Goal: Information Seeking & Learning: Find specific fact

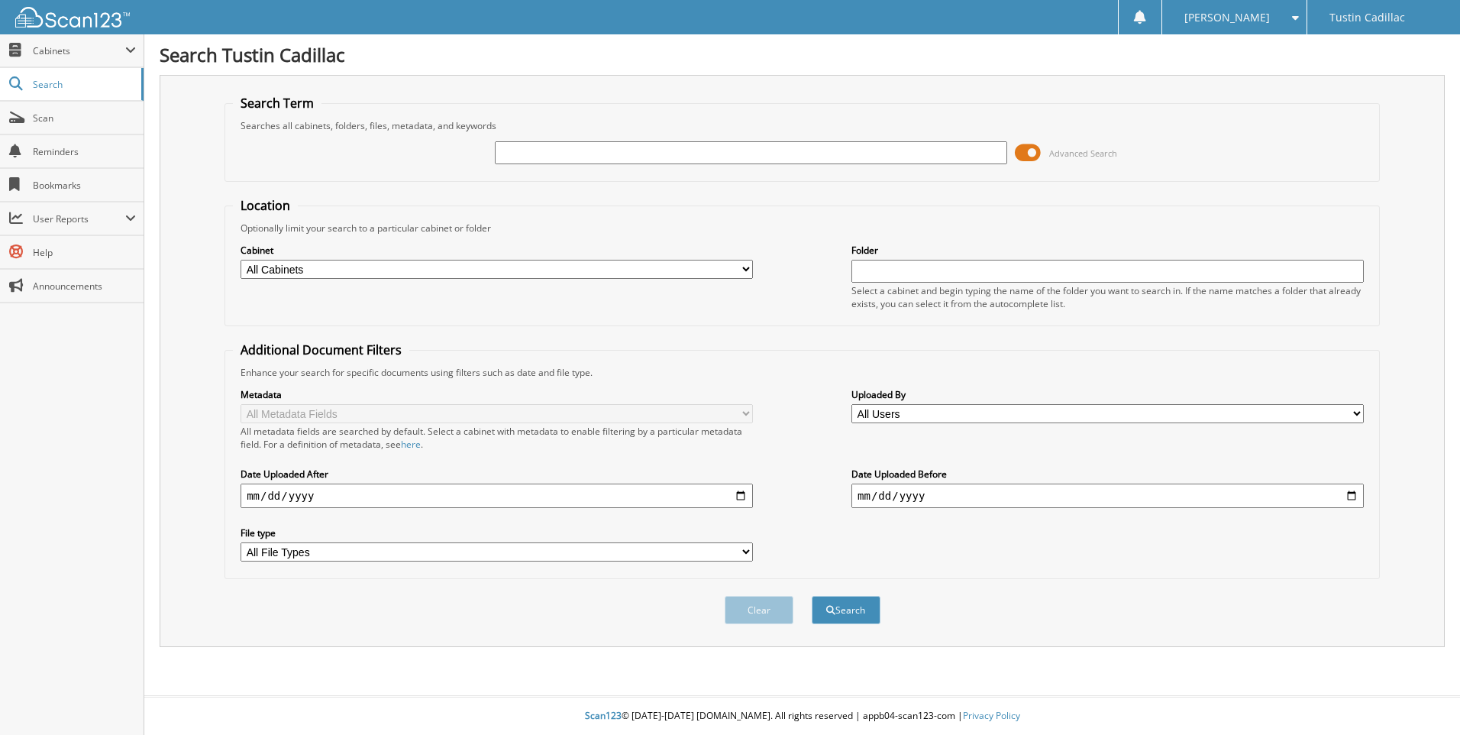
click at [505, 154] on input "text" at bounding box center [751, 152] width 513 height 23
click at [113, 87] on span "Search" at bounding box center [83, 84] width 101 height 13
click at [632, 156] on input "text" at bounding box center [751, 152] width 513 height 23
click at [1032, 151] on span at bounding box center [1028, 152] width 26 height 23
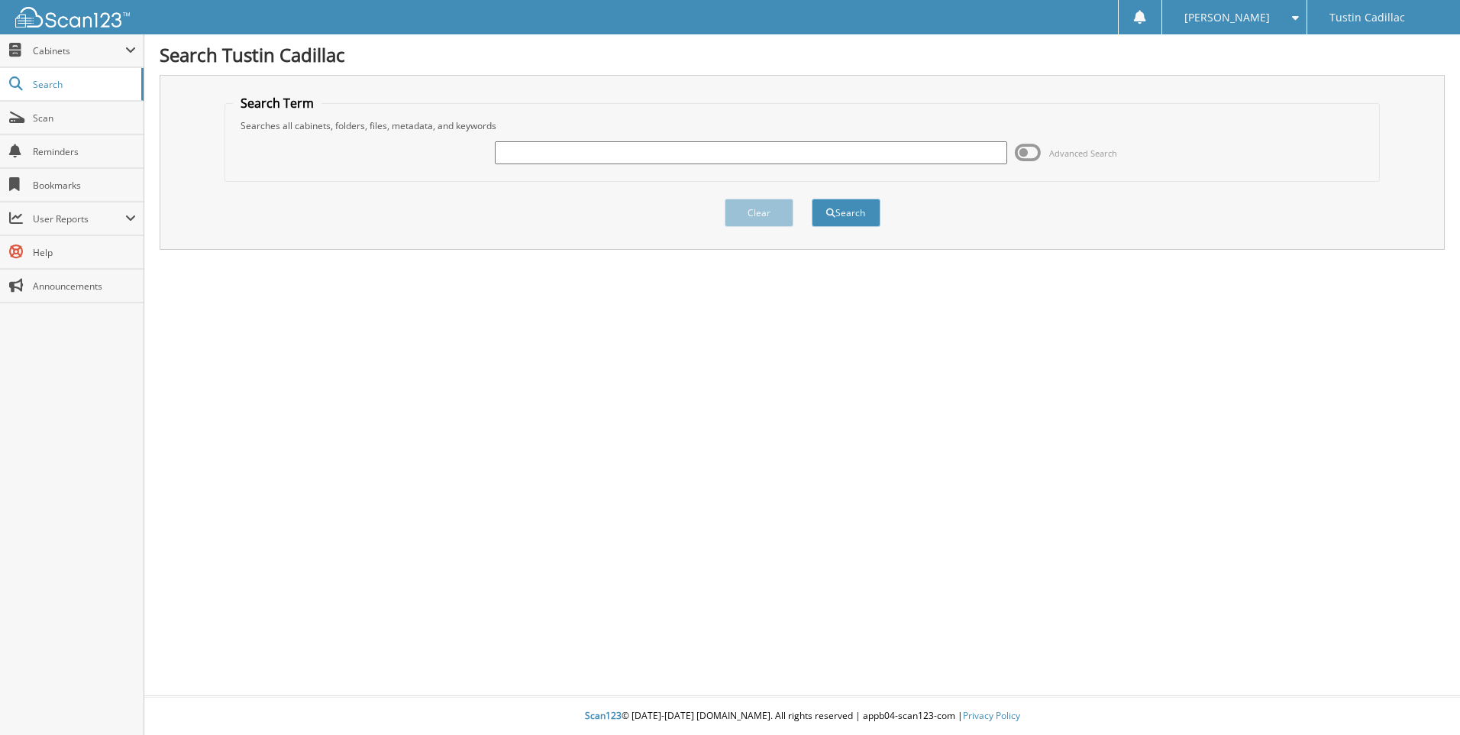
click at [854, 153] on input "text" at bounding box center [751, 152] width 513 height 23
type input "245469"
click at [812, 199] on button "Search" at bounding box center [846, 213] width 69 height 28
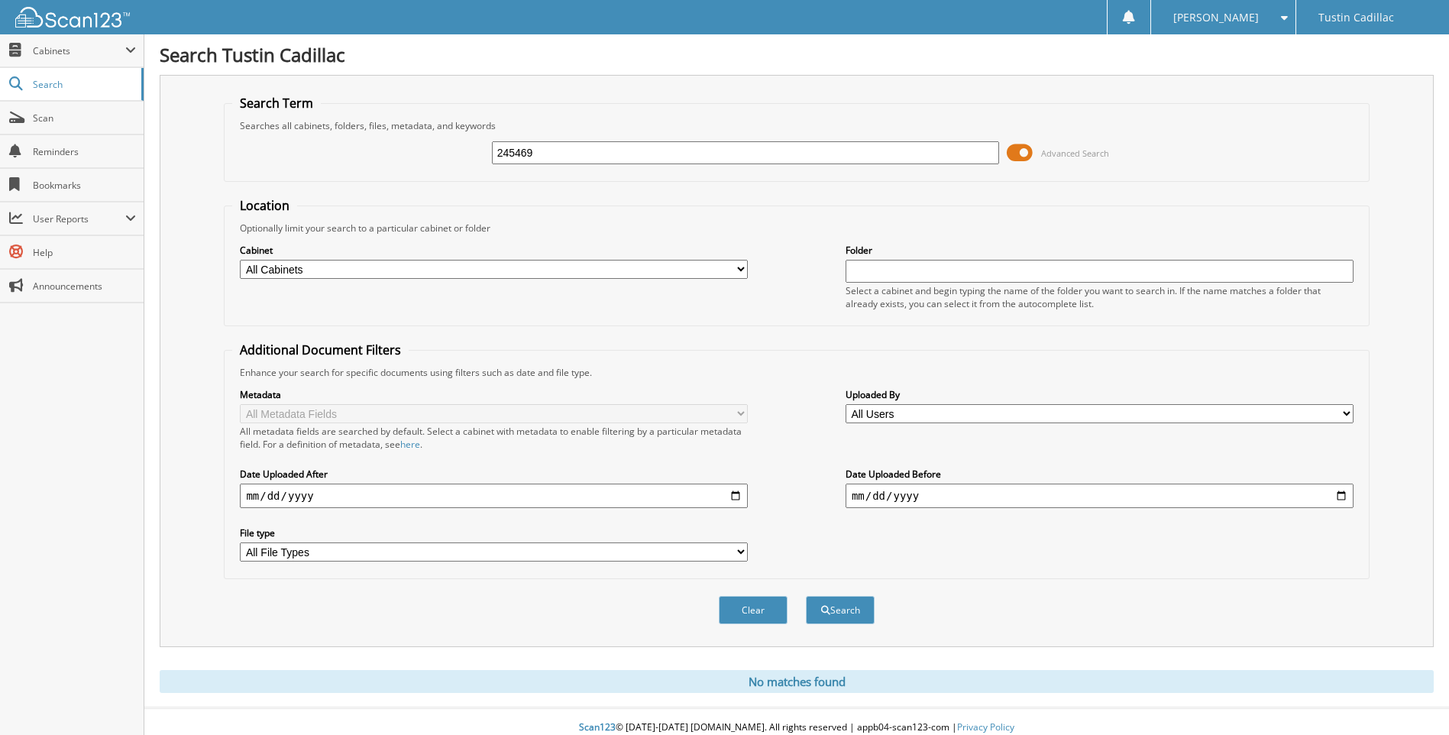
click at [797, 151] on input "245469" at bounding box center [746, 152] width 508 height 23
type input "alexey volkov"
click at [806, 596] on button "Search" at bounding box center [840, 610] width 69 height 28
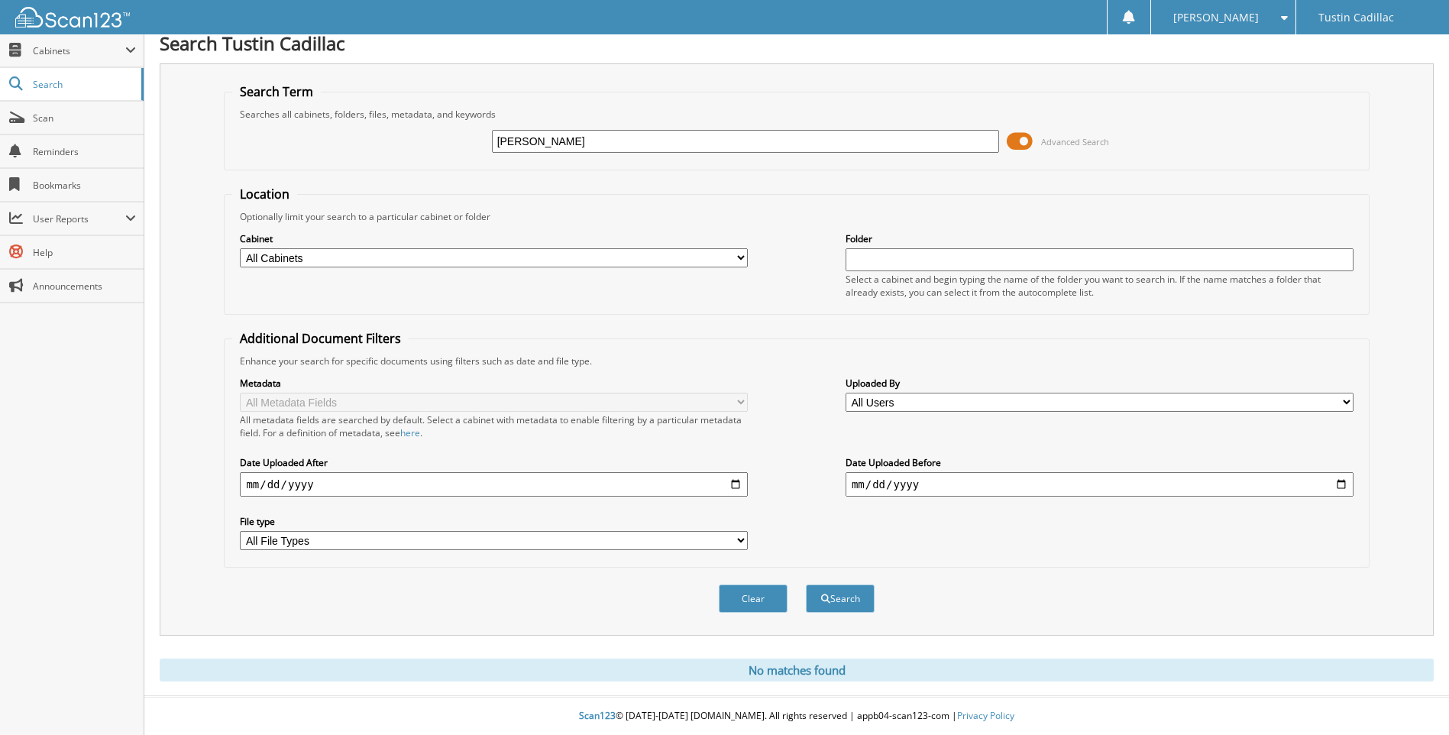
scroll to position [12, 0]
click at [723, 139] on input "alexey volkov" at bounding box center [746, 141] width 508 height 23
type input "a"
type input "[PERSON_NAME]"
click at [806, 584] on button "Search" at bounding box center [840, 598] width 69 height 28
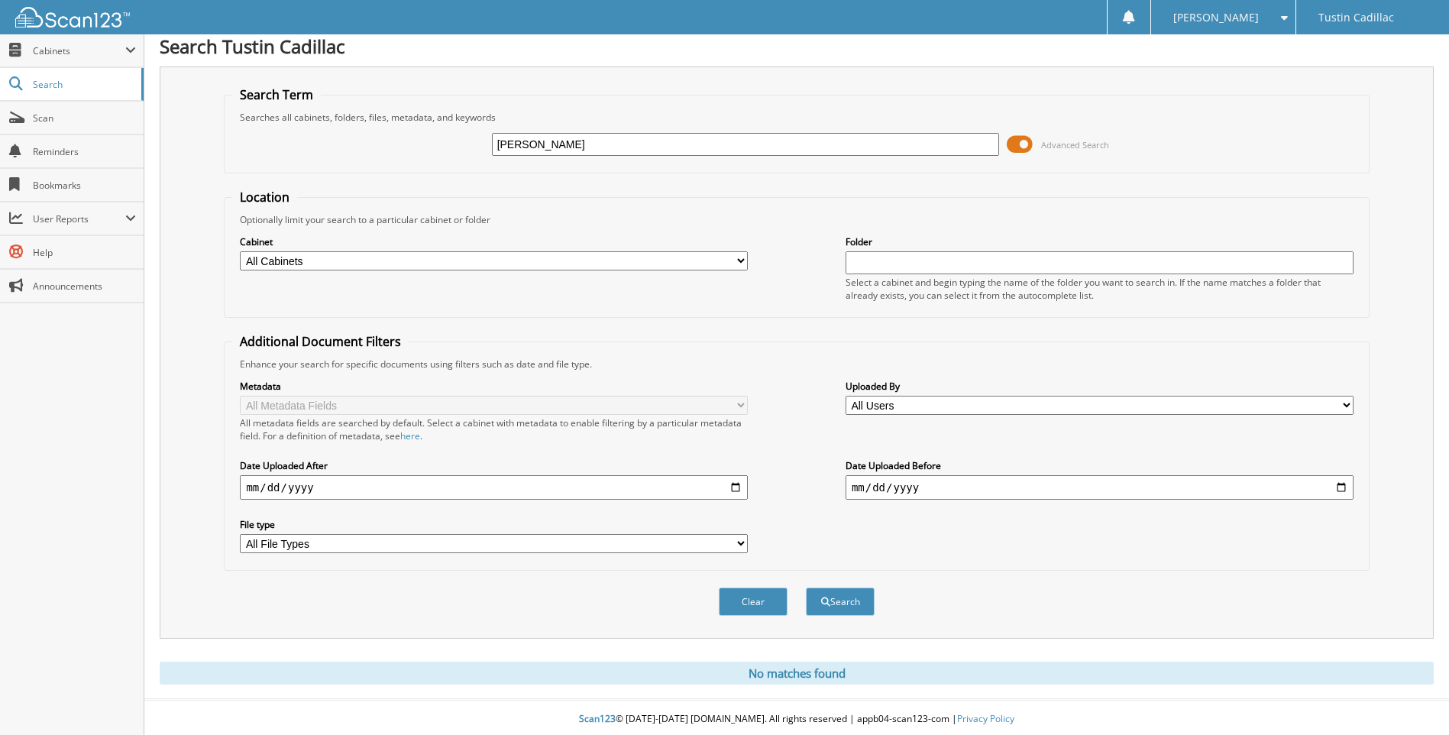
scroll to position [12, 0]
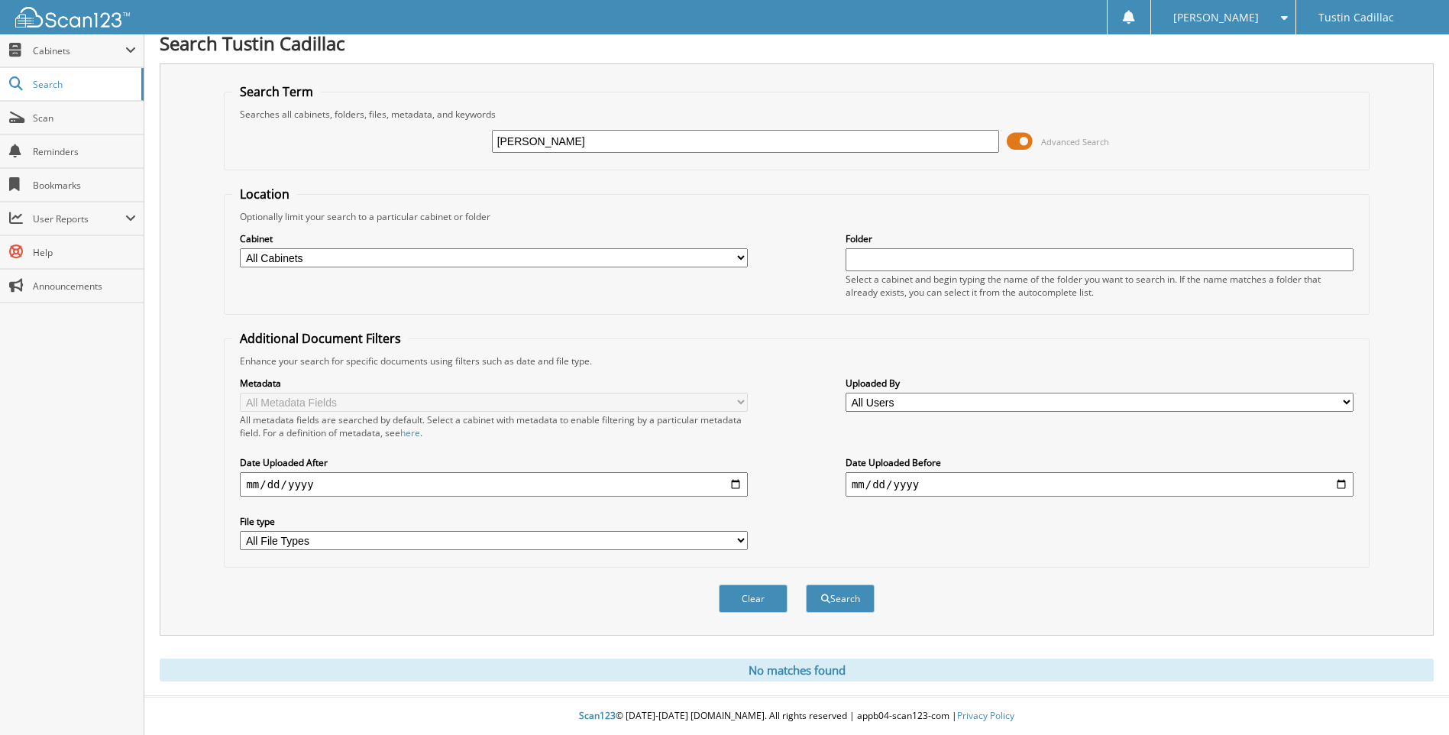
click at [590, 163] on fieldset "Search Term Searches all cabinets, folders, files, metadata, and keywords Alexe…" at bounding box center [796, 126] width 1145 height 87
click at [593, 147] on input "[PERSON_NAME]" at bounding box center [746, 141] width 508 height 23
type input "[PERSON_NAME]"
click at [806, 584] on button "Search" at bounding box center [840, 598] width 69 height 28
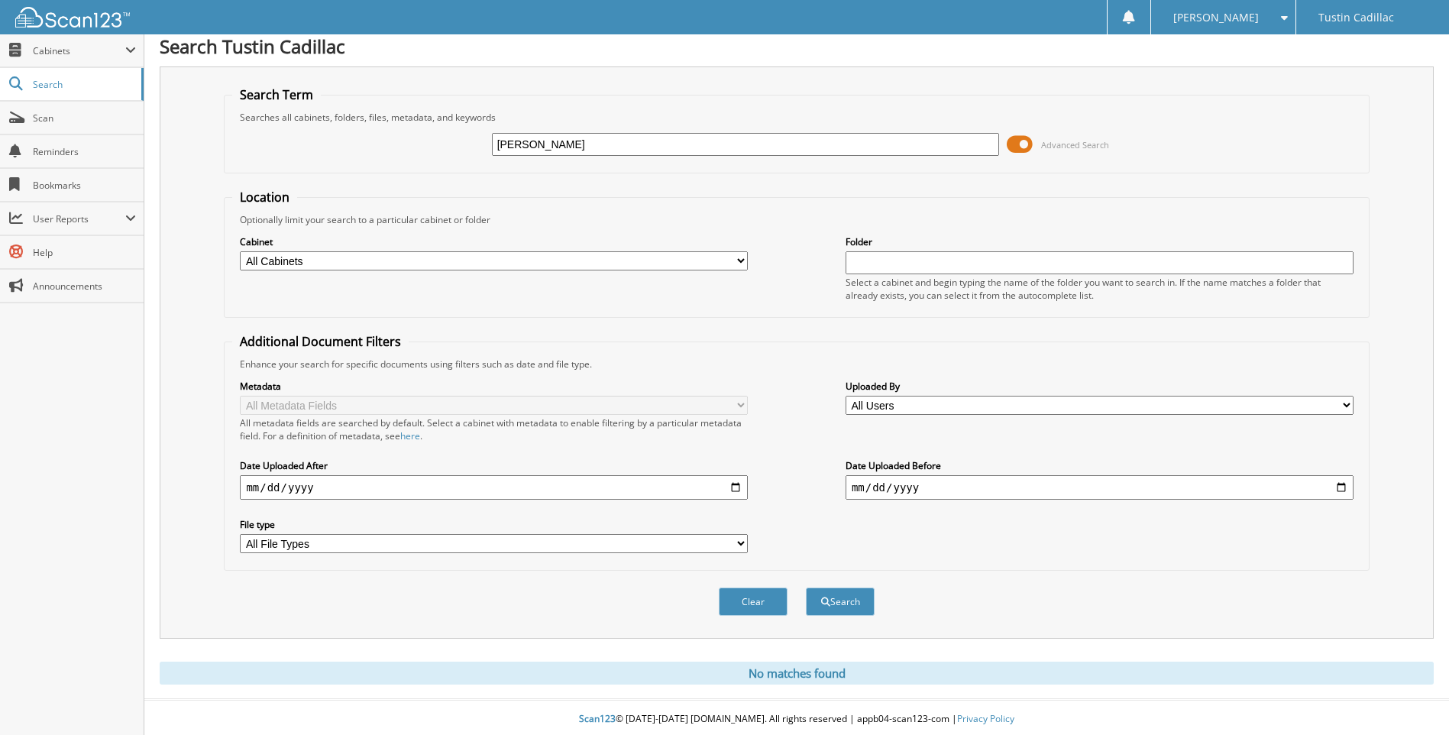
scroll to position [12, 0]
